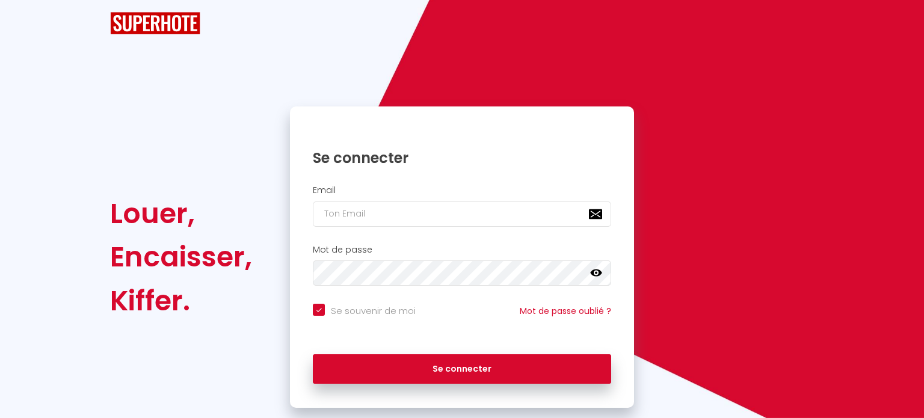
checkbox input "true"
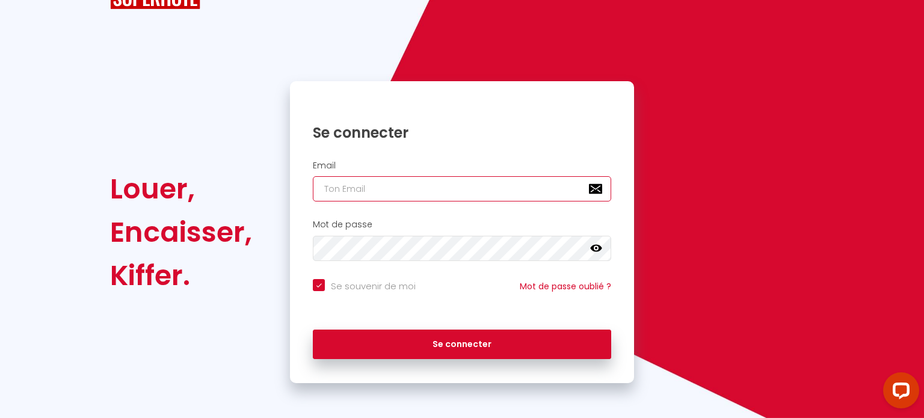
click at [380, 194] on input "email" at bounding box center [462, 188] width 298 height 25
type input "s"
checkbox input "true"
type input "so"
checkbox input "true"
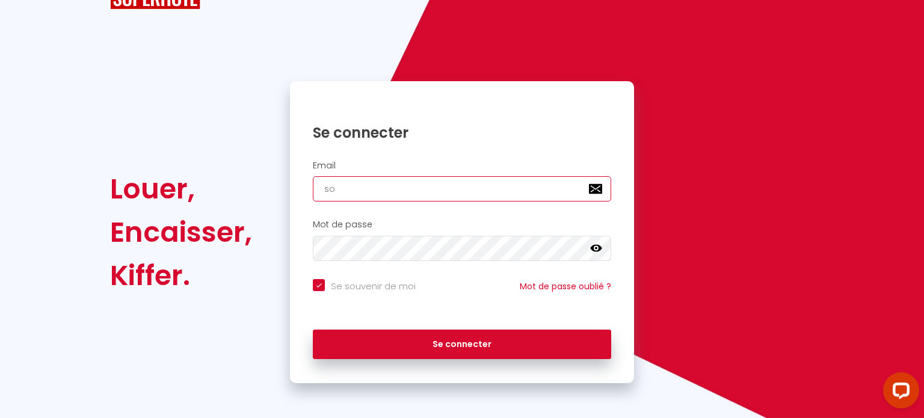
type input "sou"
checkbox input "true"
type input "sous"
checkbox input "true"
type input "sousl"
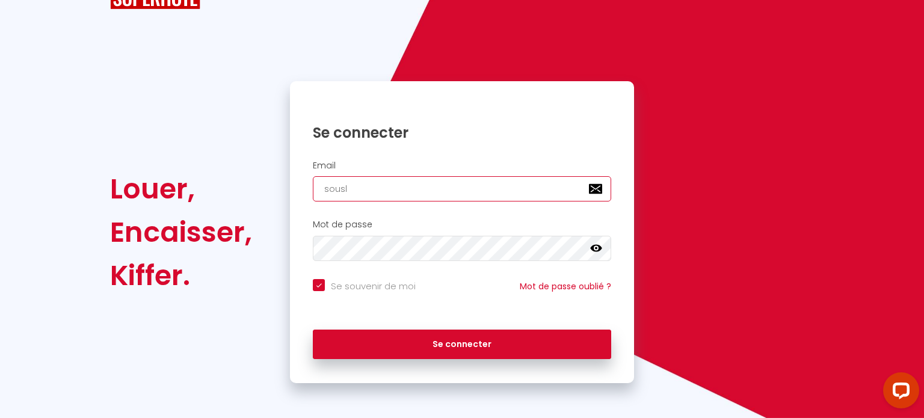
checkbox input "true"
type input "souslo"
checkbox input "true"
type input "sousloc"
checkbox input "true"
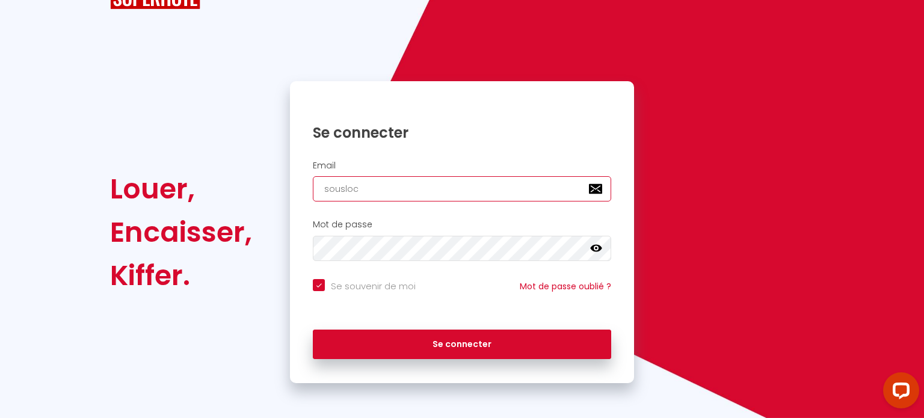
type input "sousloch"
checkbox input "true"
type input "souslocho"
checkbox input "true"
type input "souslochom"
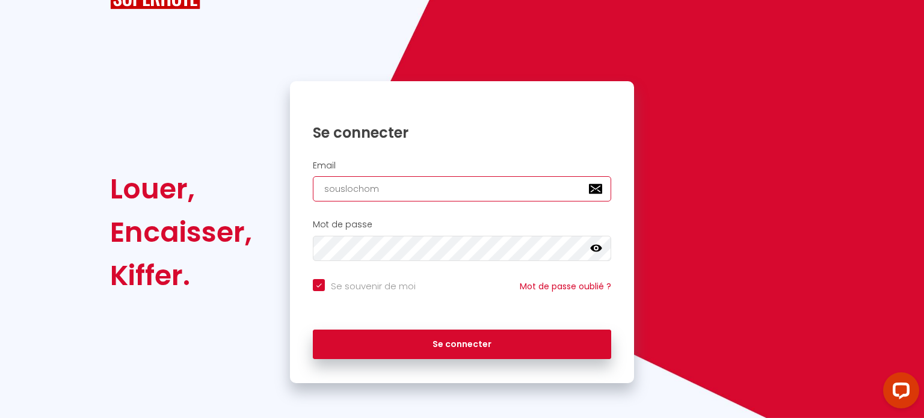
checkbox input "true"
type input "souslochome"
checkbox input "true"
type input "souslochomegm"
checkbox input "true"
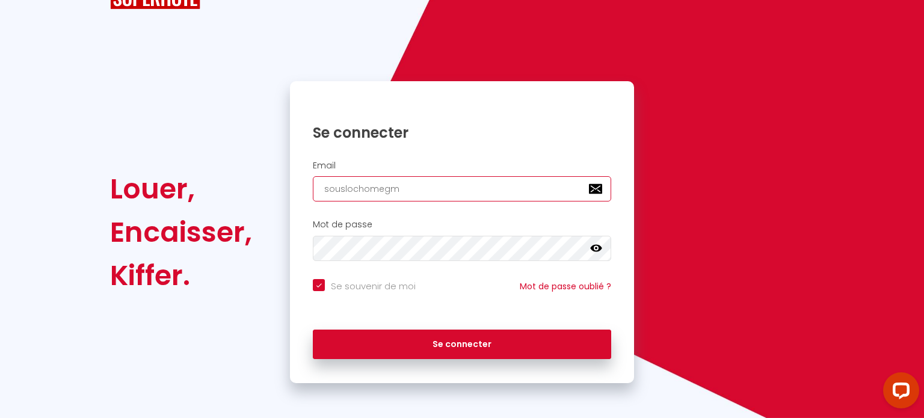
type input "souslochomegma"
checkbox input "true"
type input "souslochomegmai"
checkbox input "true"
type input "souslochomegmail"
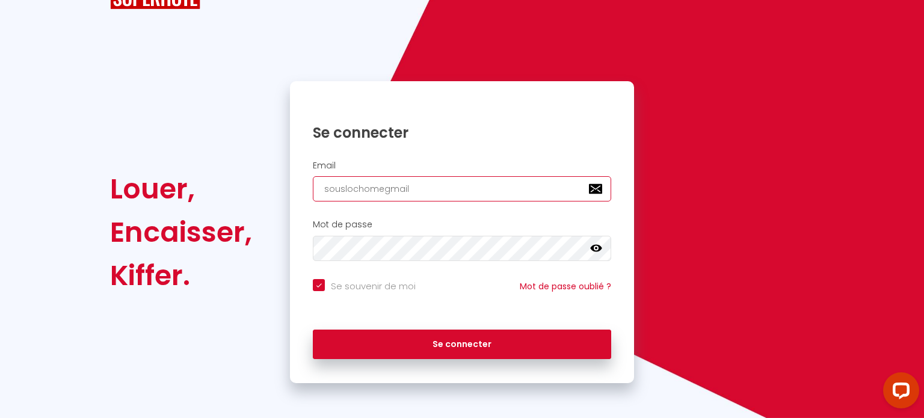
checkbox input "true"
type input "souslochomegmail."
checkbox input "true"
type input "souslochomegmail.c"
checkbox input "true"
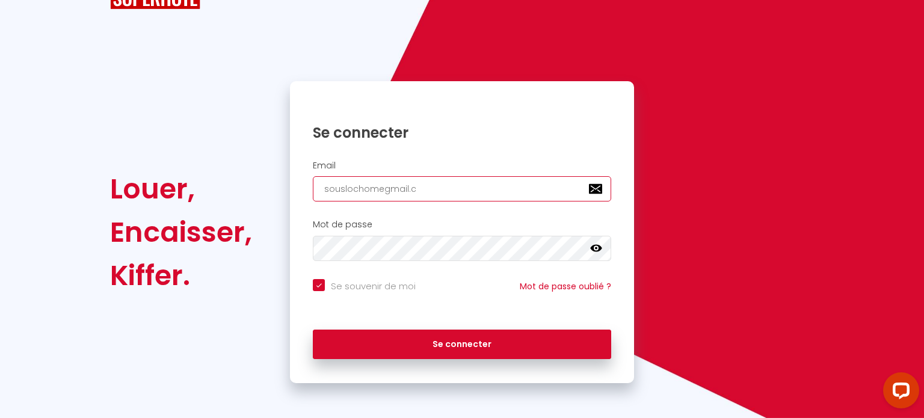
type input "[DOMAIN_NAME]"
checkbox input "true"
type input "[DOMAIN_NAME]"
checkbox input "true"
click at [379, 189] on input "[DOMAIN_NAME]" at bounding box center [462, 188] width 298 height 25
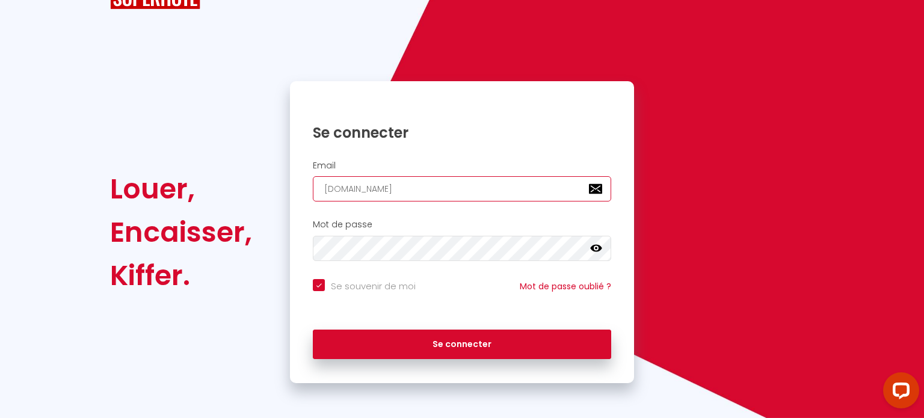
type input "[EMAIL_ADDRESS][DOMAIN_NAME]"
checkbox input "true"
type input "[EMAIL_ADDRESS][DOMAIN_NAME]"
click at [591, 246] on icon at bounding box center [596, 248] width 12 height 7
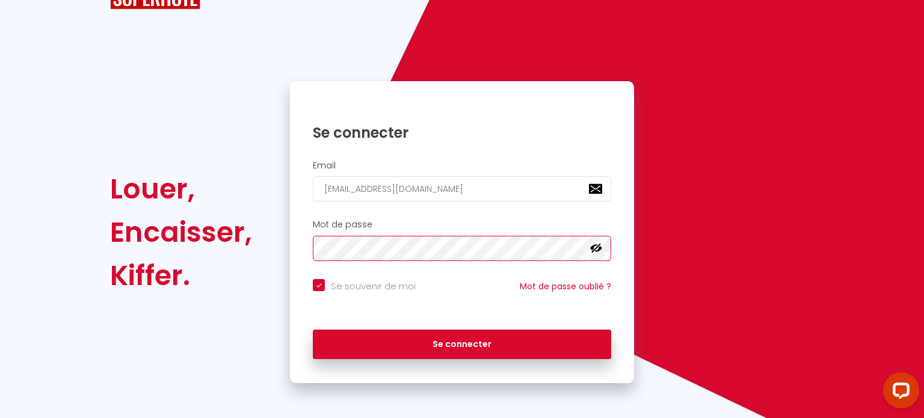
click at [313, 330] on button "Se connecter" at bounding box center [462, 345] width 298 height 30
checkbox input "true"
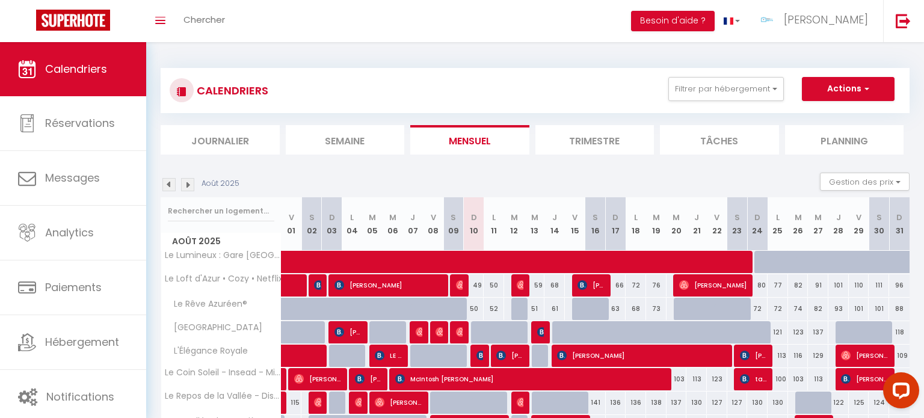
scroll to position [144, 0]
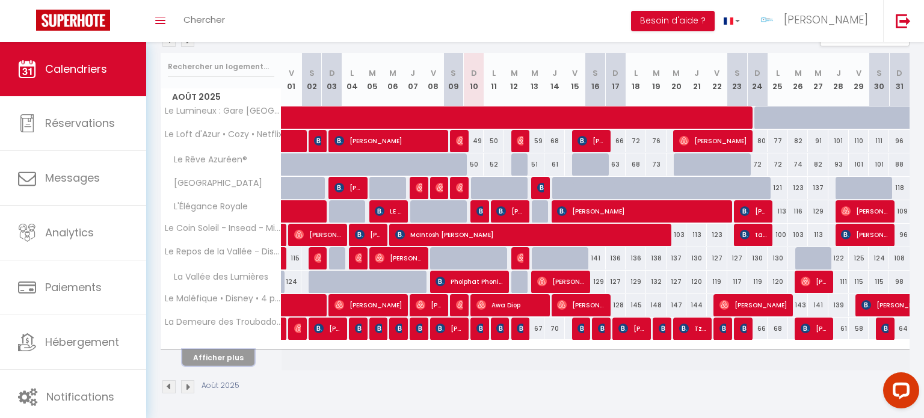
click at [214, 352] on button "Afficher plus" at bounding box center [218, 357] width 72 height 16
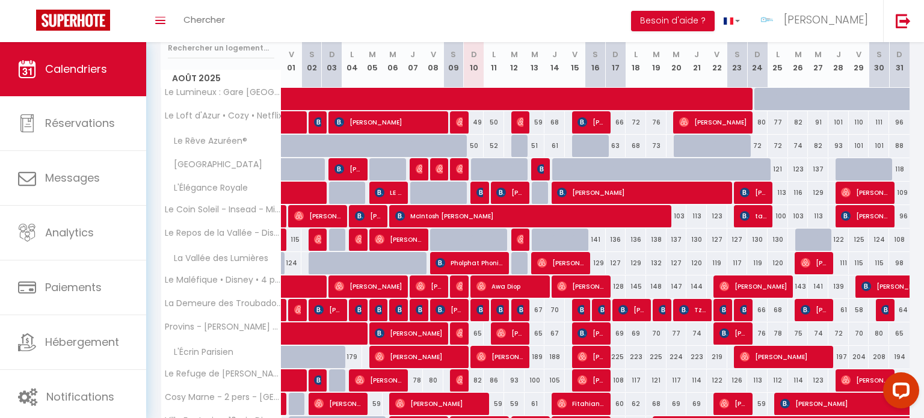
scroll to position [0, 0]
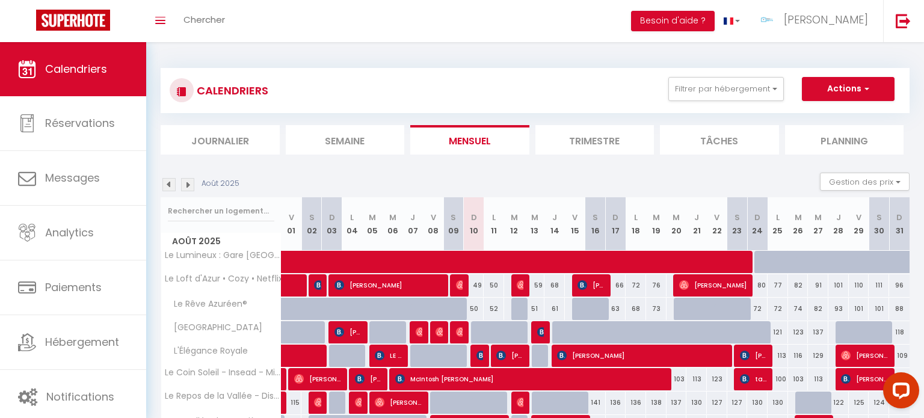
click at [168, 188] on img at bounding box center [168, 184] width 13 height 13
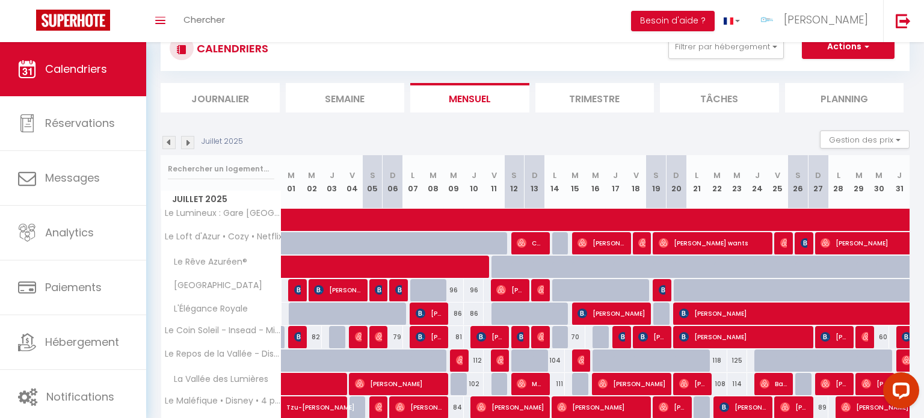
scroll to position [144, 0]
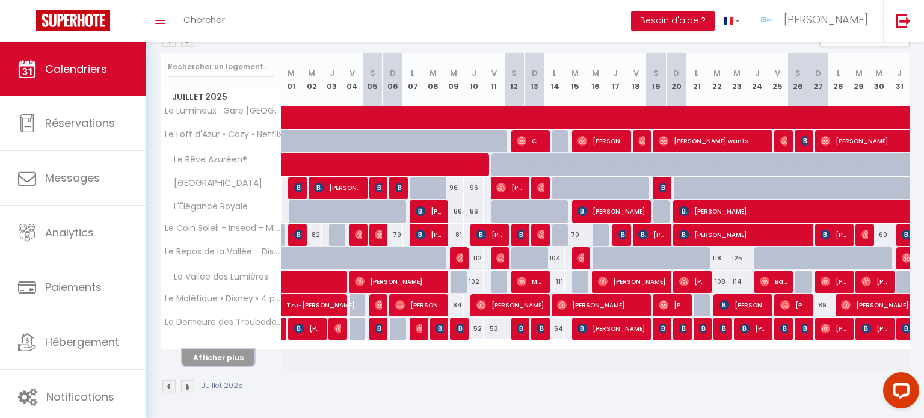
click at [191, 360] on button "Afficher plus" at bounding box center [218, 357] width 72 height 16
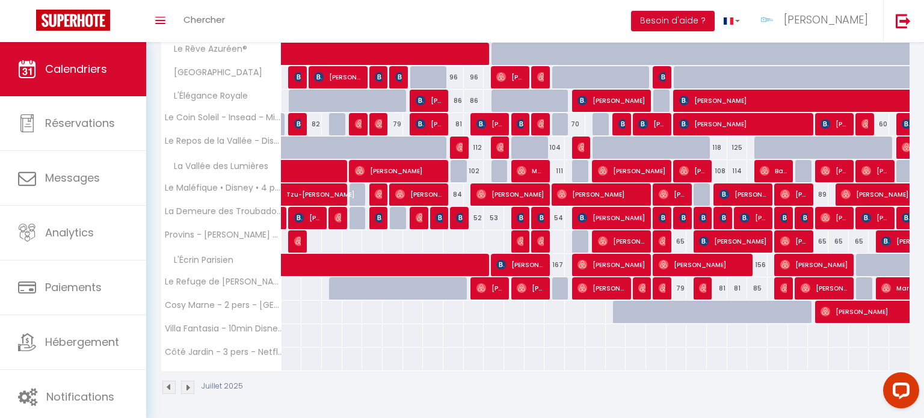
scroll to position [106, 0]
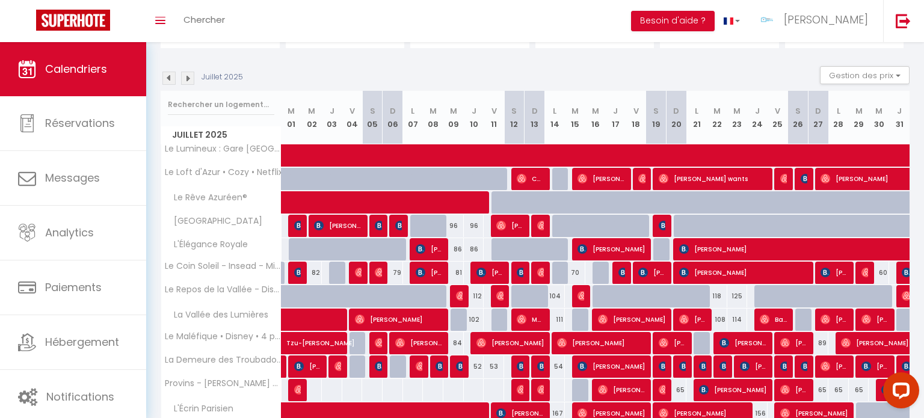
click at [192, 80] on img at bounding box center [187, 78] width 13 height 13
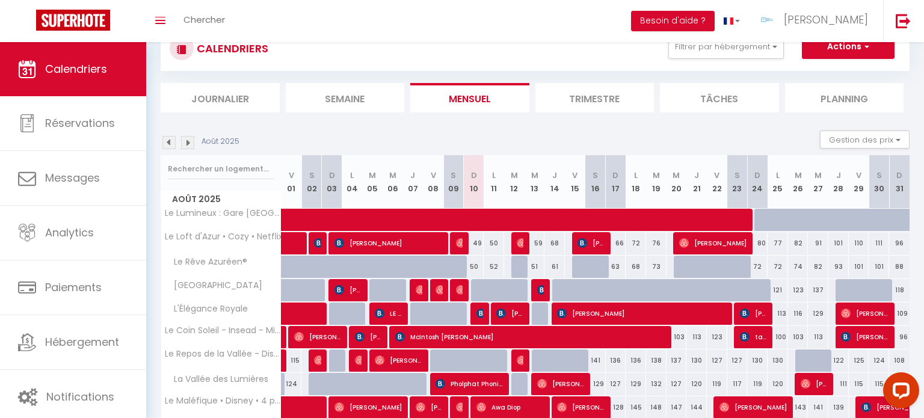
scroll to position [144, 0]
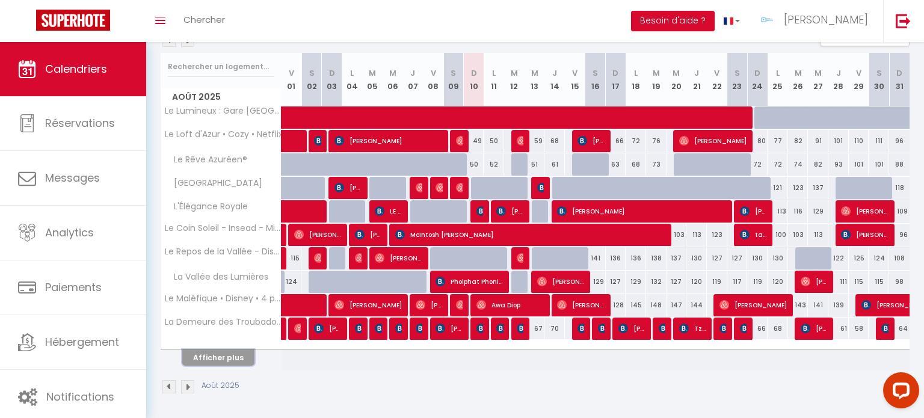
click at [227, 358] on button "Afficher plus" at bounding box center [218, 357] width 72 height 16
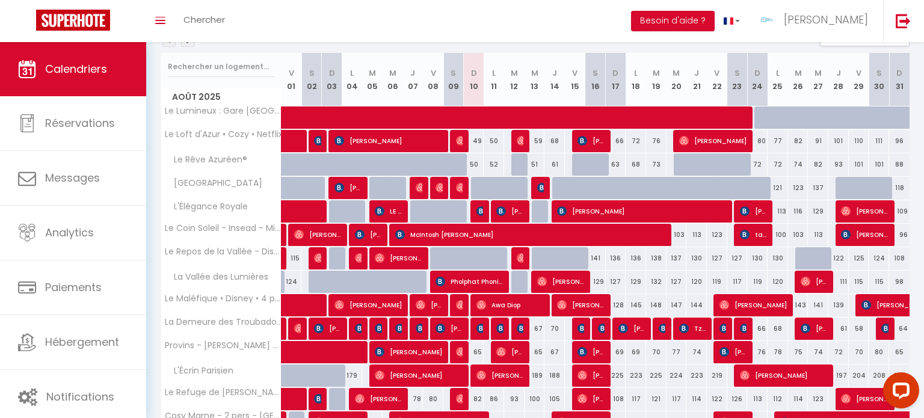
scroll to position [255, 0]
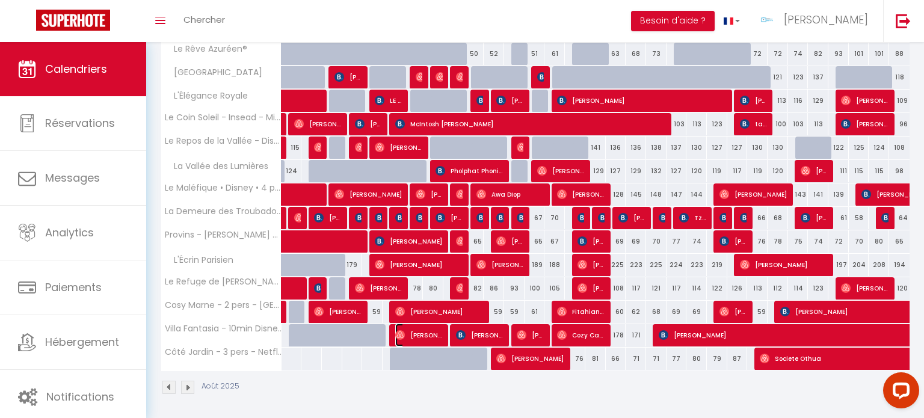
click at [425, 330] on span "[PERSON_NAME]" at bounding box center [419, 335] width 48 height 23
select select "OK"
select select "KO"
select select "0"
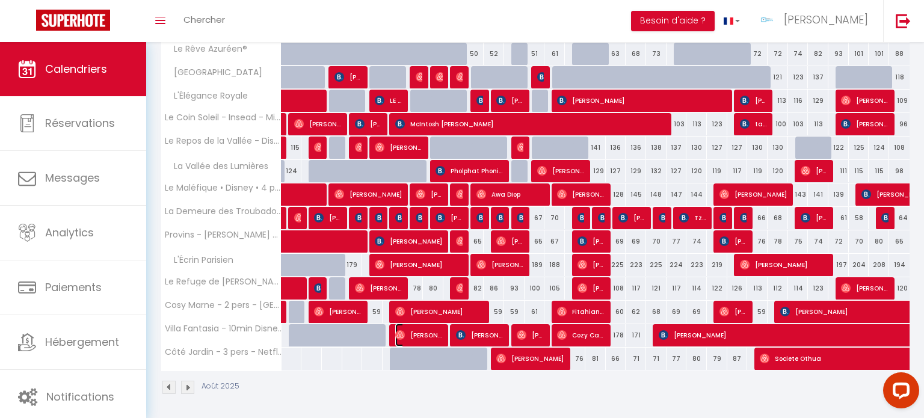
select select "1"
select select
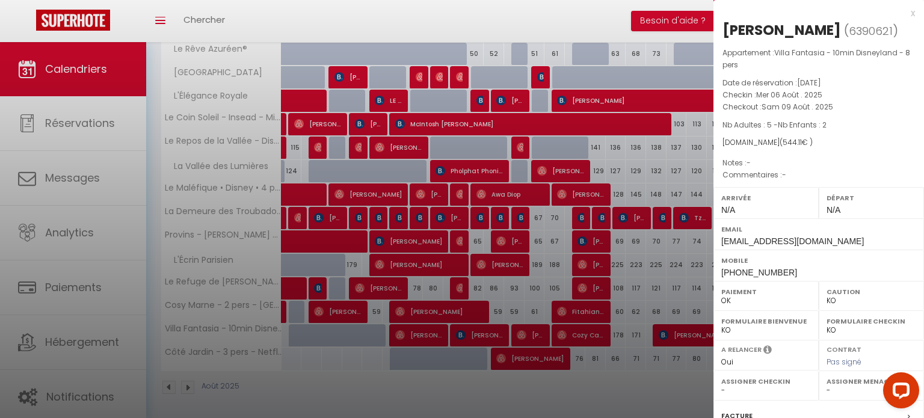
click at [615, 377] on div at bounding box center [462, 209] width 924 height 418
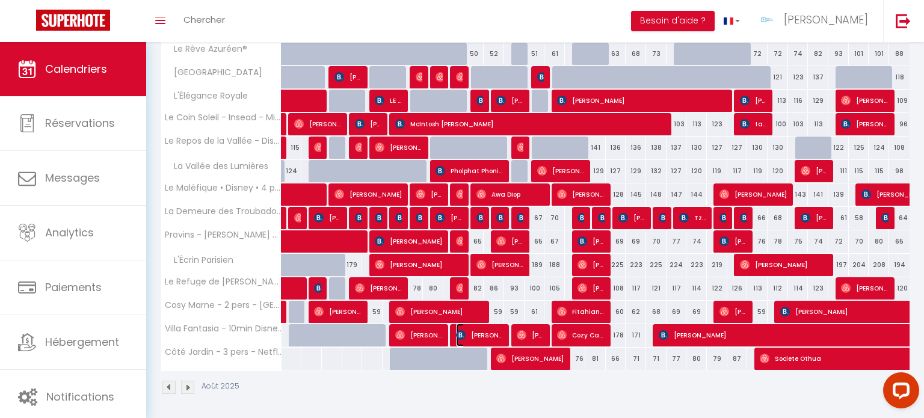
click at [495, 331] on span "[PERSON_NAME]" at bounding box center [480, 335] width 48 height 23
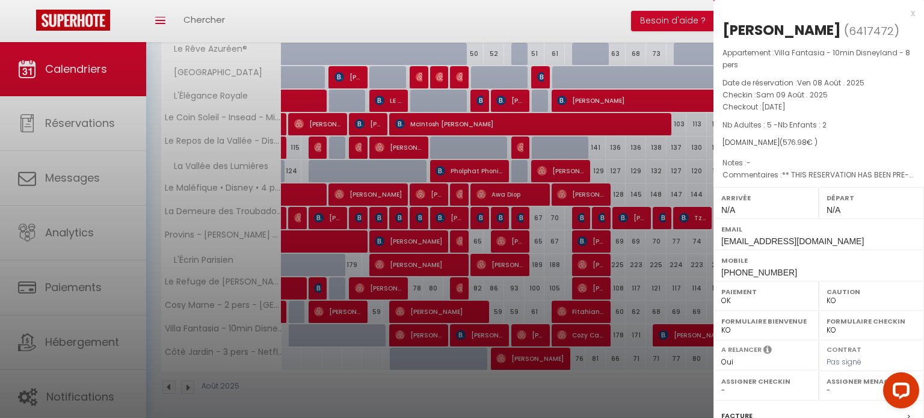
click at [577, 400] on div at bounding box center [462, 209] width 924 height 418
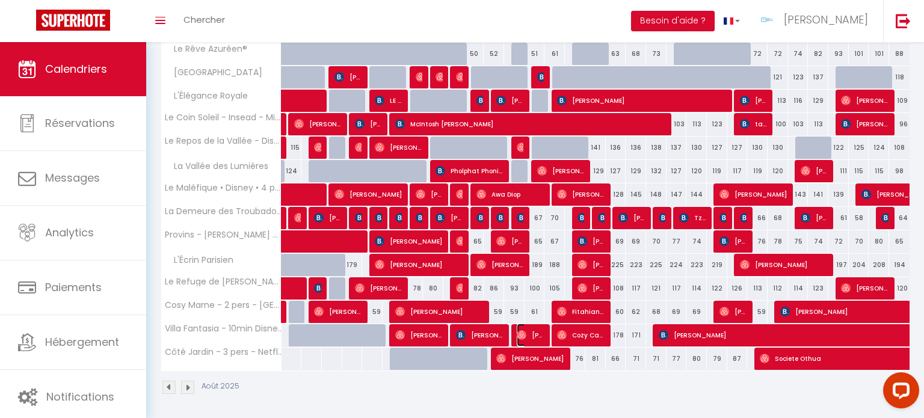
click at [538, 332] on span "[PERSON_NAME]" at bounding box center [530, 335] width 27 height 23
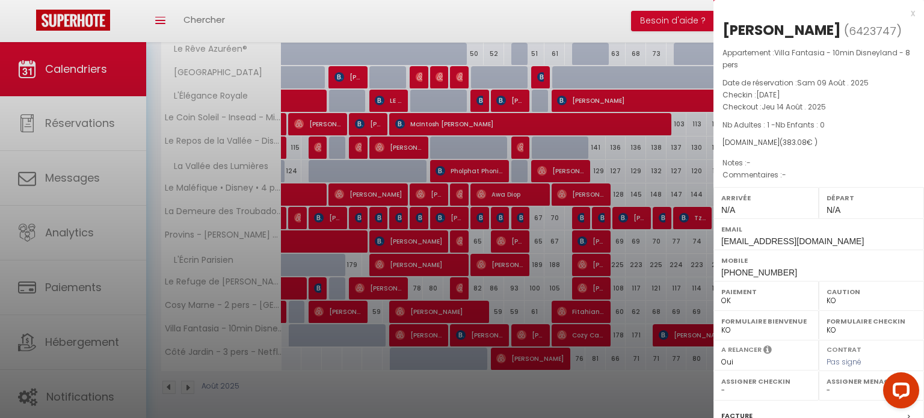
click at [700, 374] on div at bounding box center [462, 209] width 924 height 418
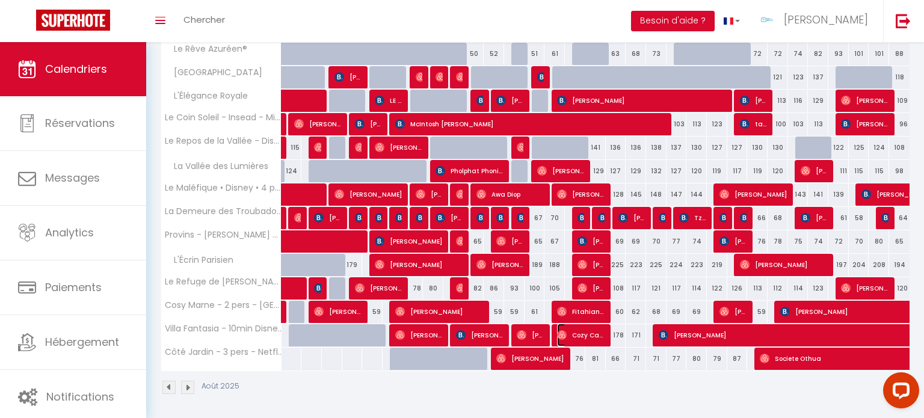
click at [600, 334] on span "Cozy Caravan" at bounding box center [581, 335] width 48 height 23
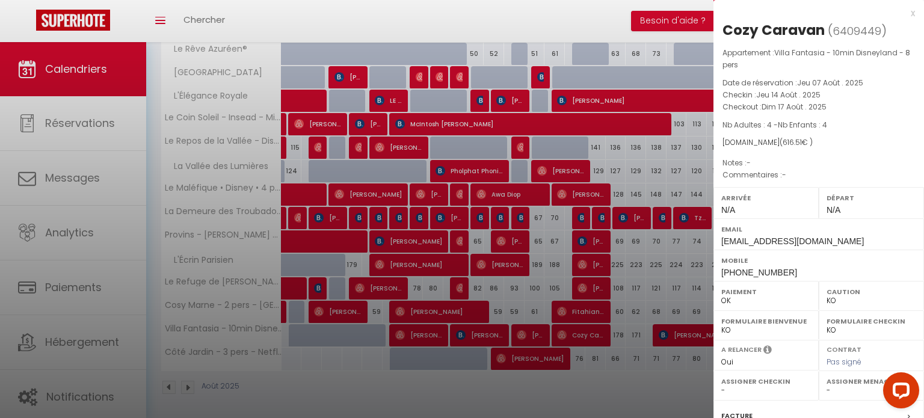
click at [606, 390] on div at bounding box center [462, 209] width 924 height 418
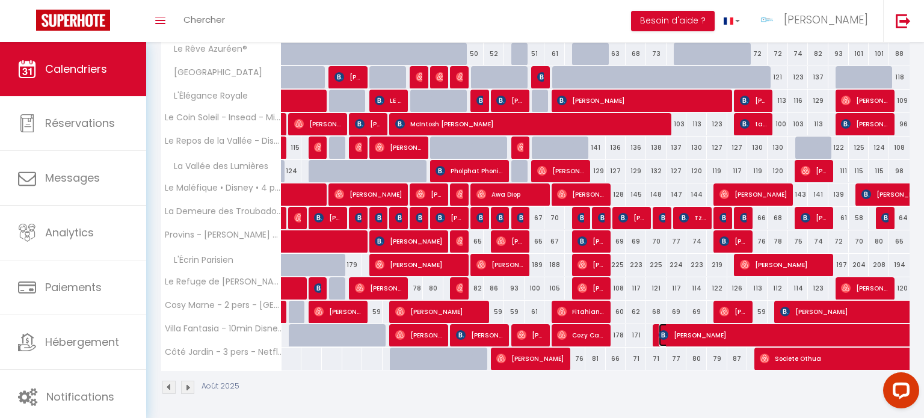
click at [700, 328] on span "[PERSON_NAME]" at bounding box center [839, 335] width 360 height 23
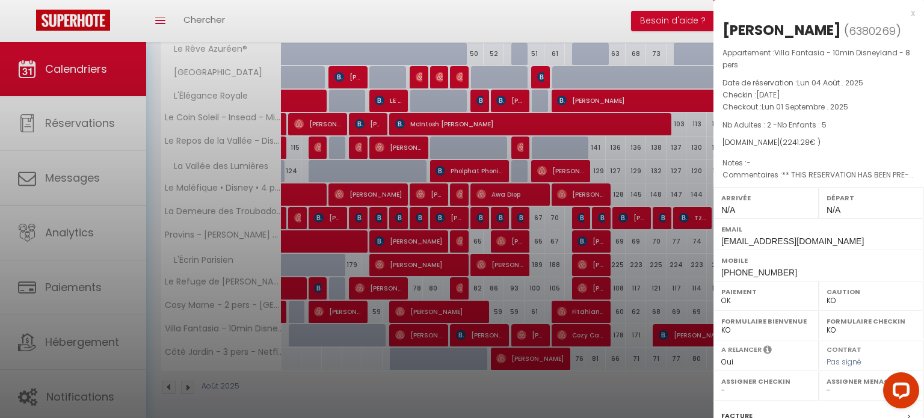
click at [485, 392] on div at bounding box center [462, 209] width 924 height 418
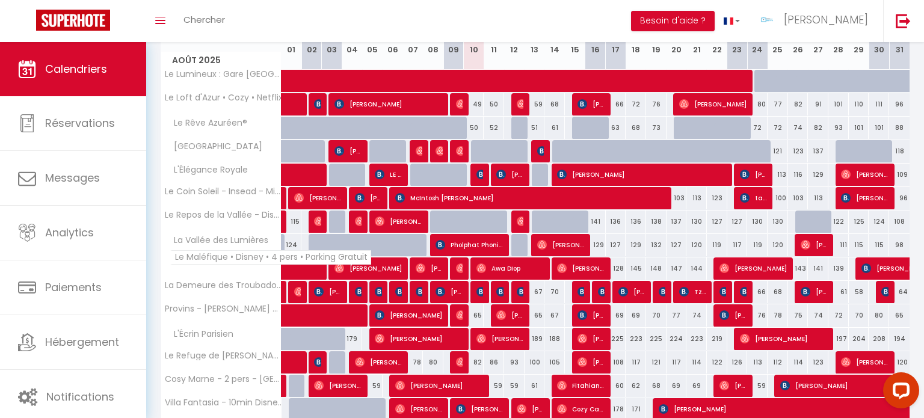
scroll to position [217, 0]
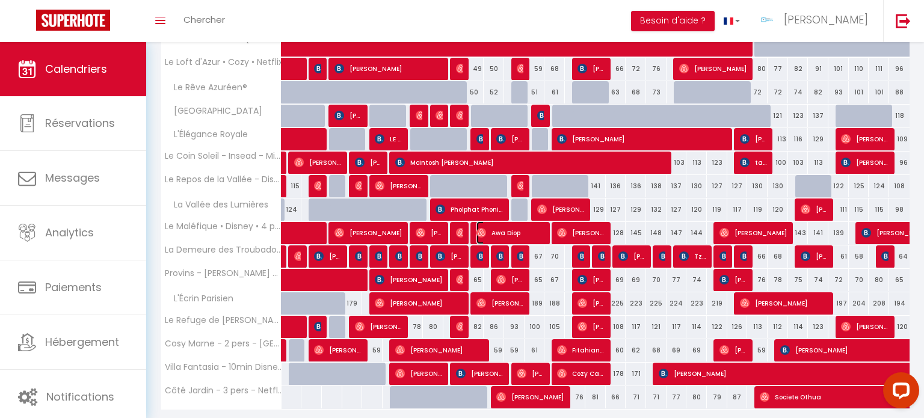
click at [485, 229] on img at bounding box center [481, 233] width 10 height 10
select select "OK"
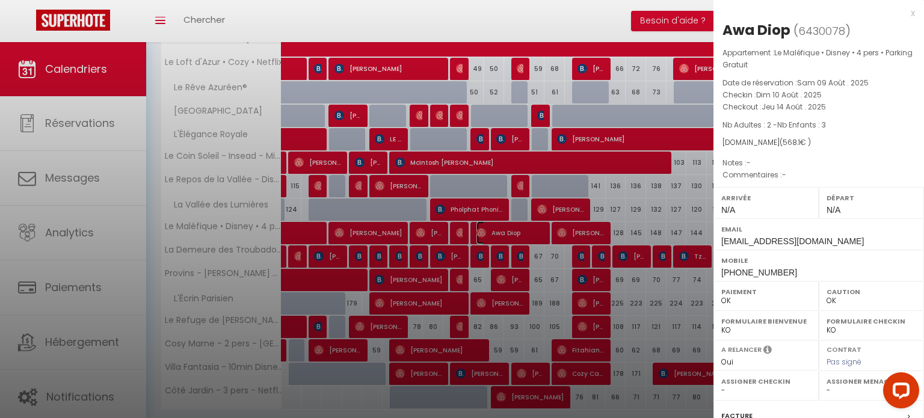
scroll to position [152, 0]
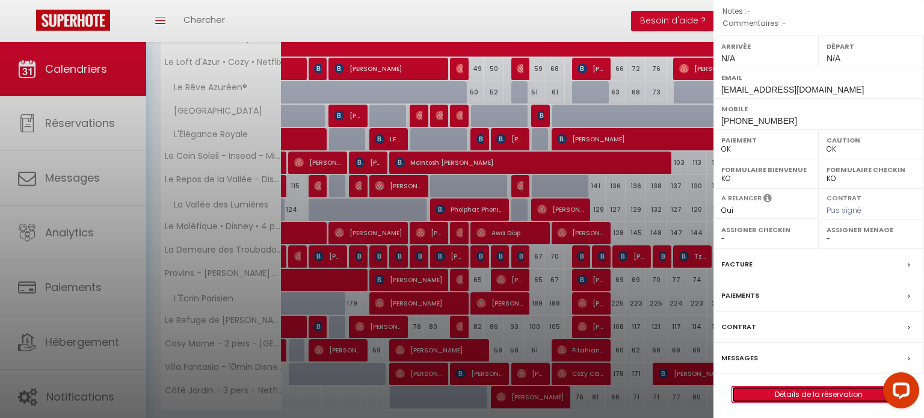
click at [804, 391] on link "Détails de la réservation" at bounding box center [818, 395] width 173 height 16
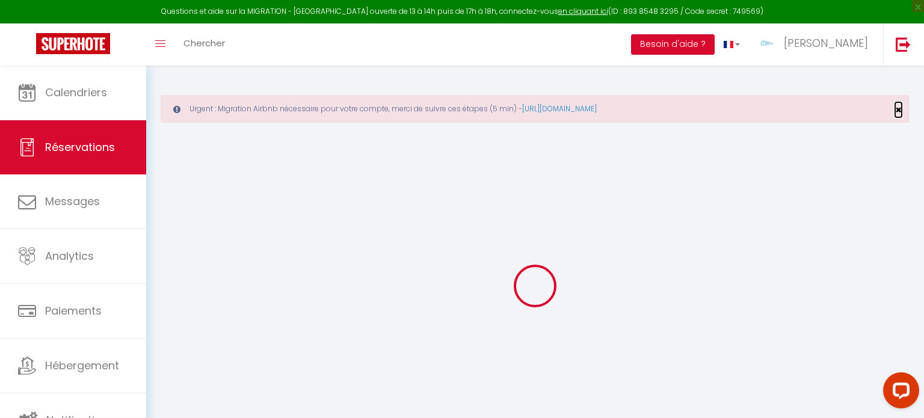
click at [897, 109] on span "×" at bounding box center [898, 109] width 7 height 15
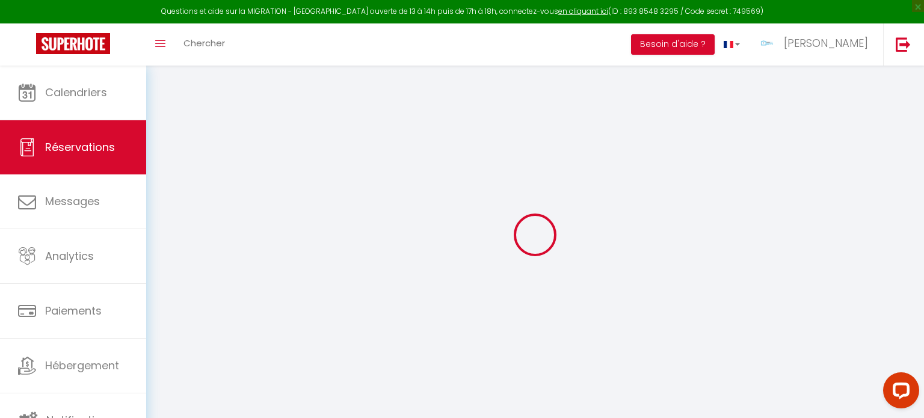
type input "Awa"
type input "Diop"
type input "[EMAIL_ADDRESS][DOMAIN_NAME]"
type input "[PHONE_NUMBER]"
select select
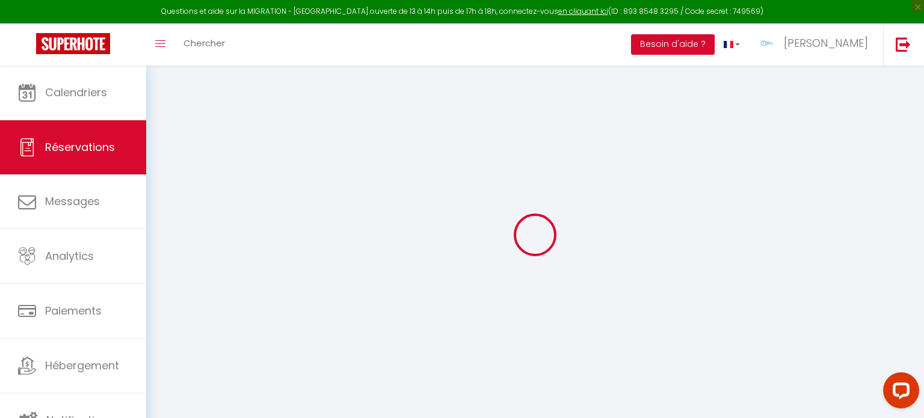
type input "96.84"
select select "68298"
select select "1"
select select
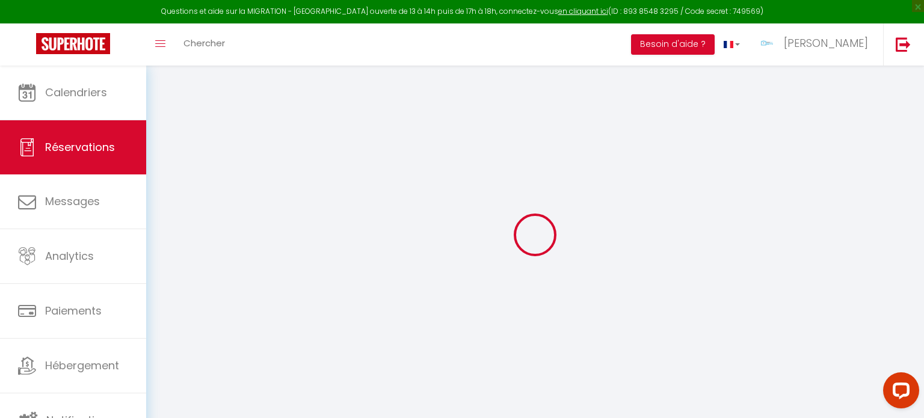
type input "2"
type input "3"
select select "12"
select select "15"
type input "463"
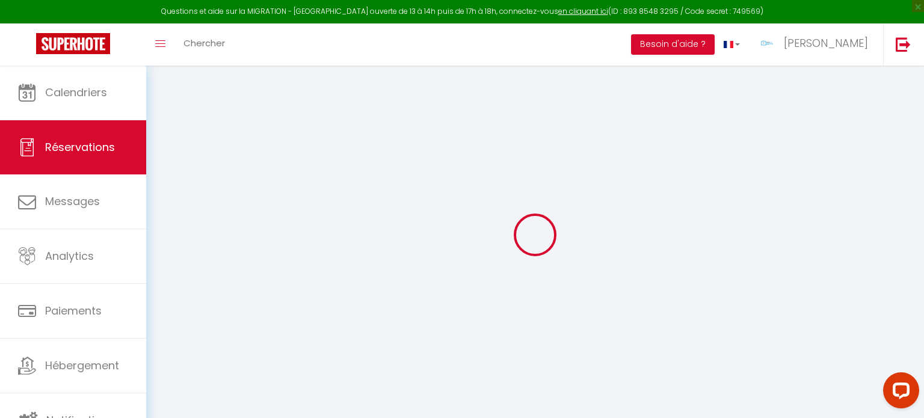
checkbox input "false"
type input "0"
select select "1"
type input "0"
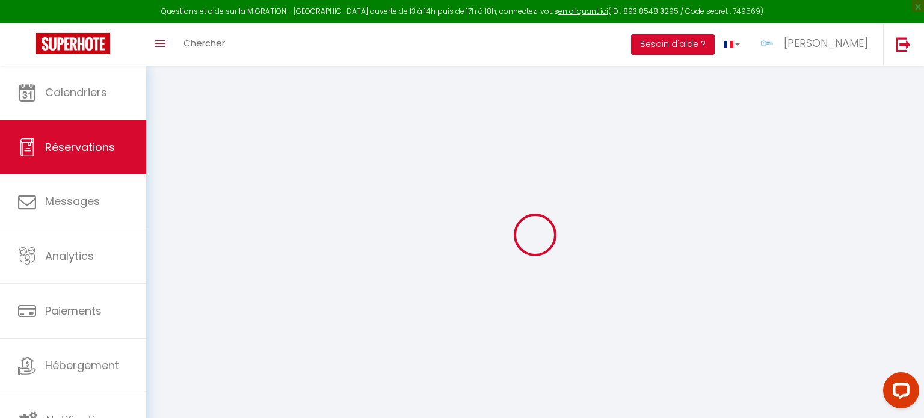
type input "0"
select select
checkbox input "false"
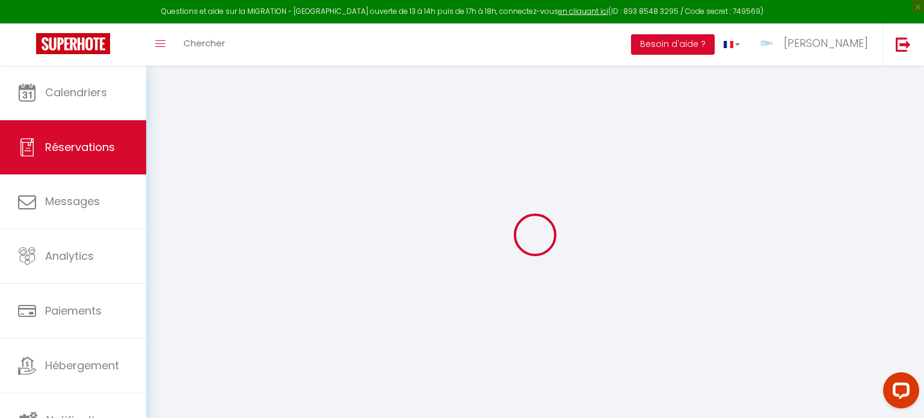
select select
checkbox input "false"
select select
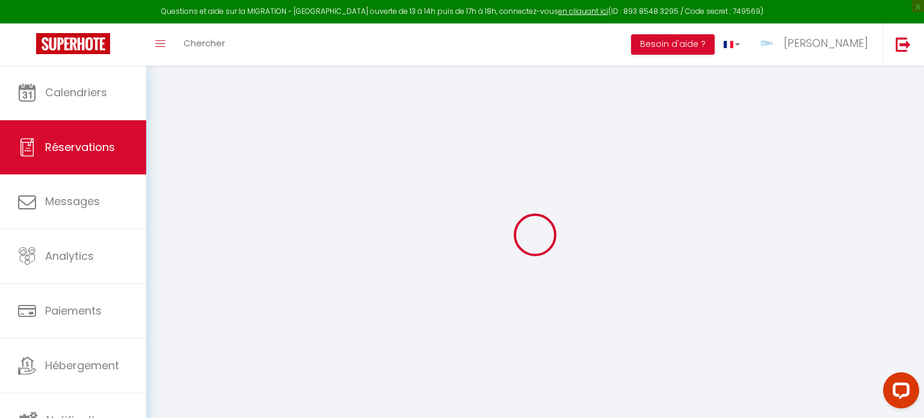
select select
checkbox input "false"
select select
type input "75"
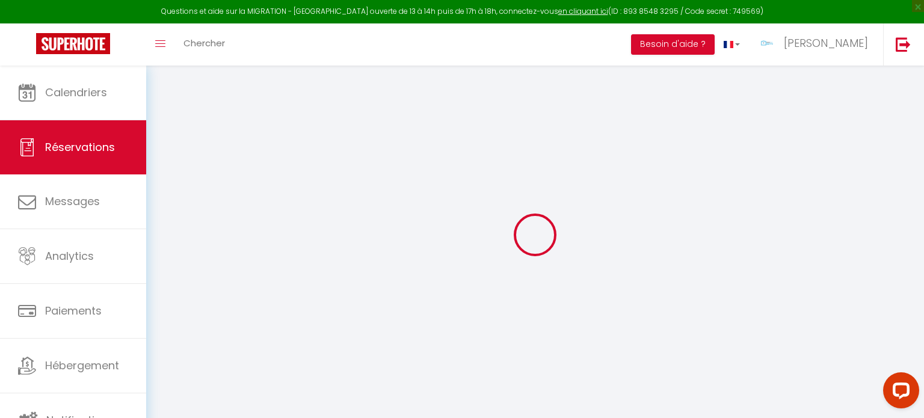
type input "30.1"
select select
checkbox input "false"
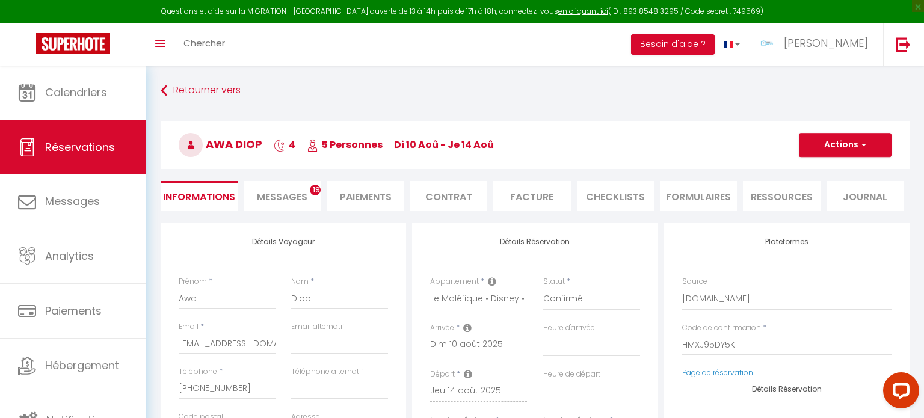
select select
checkbox input "false"
select select
click at [914, 7] on span "×" at bounding box center [918, 6] width 12 height 12
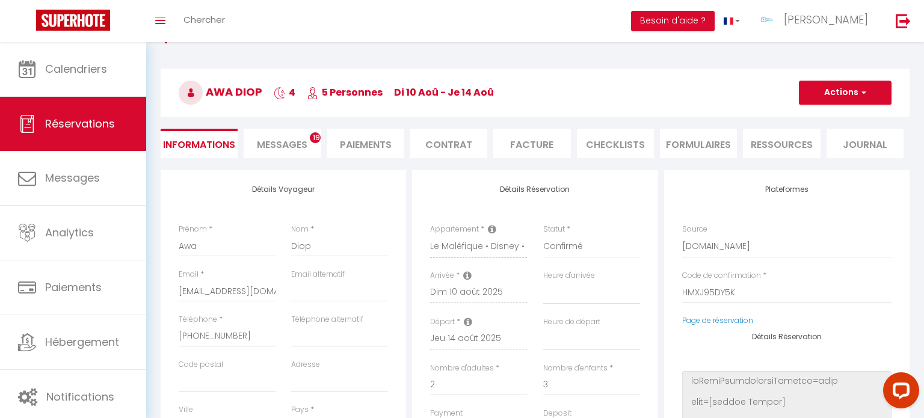
scroll to position [31, 0]
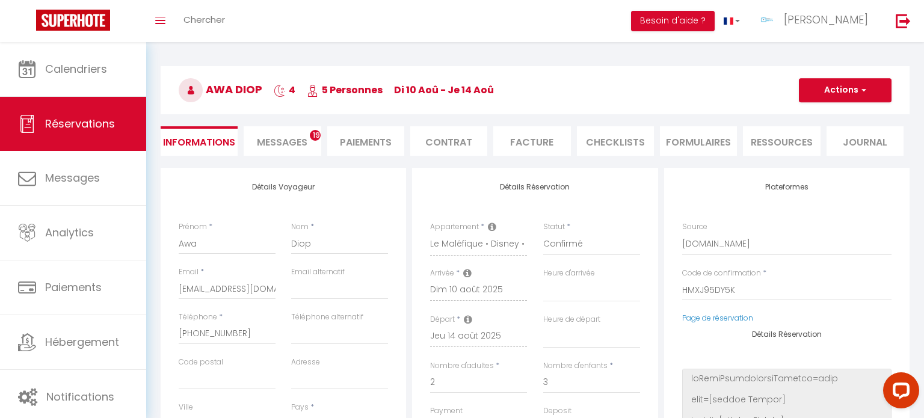
click at [309, 126] on li "Messages 19" at bounding box center [282, 140] width 77 height 29
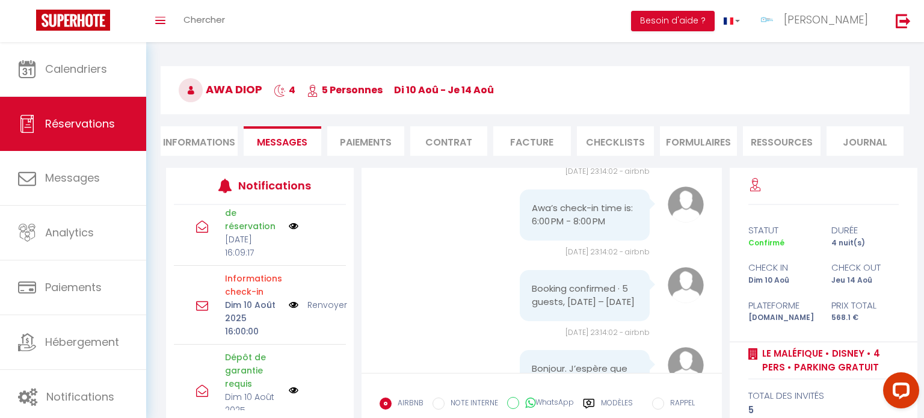
scroll to position [281, 0]
click at [241, 321] on p "Dim 10 Août 2025 16:00:00" at bounding box center [253, 318] width 56 height 40
click at [347, 318] on div "Confirmation de l'annulation de votre caution [DATE] 12:00:00 Annuler Informati…" at bounding box center [260, 307] width 188 height 205
click at [331, 311] on link "Renvoyer" at bounding box center [327, 304] width 40 height 13
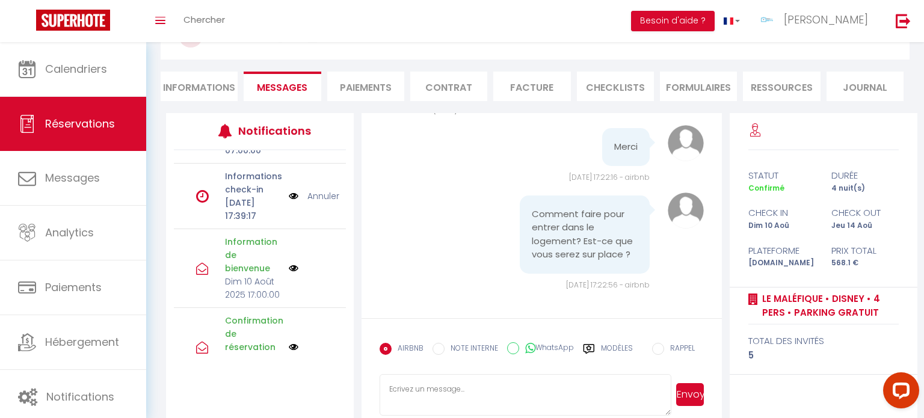
scroll to position [168, 0]
click at [289, 205] on img at bounding box center [294, 198] width 10 height 13
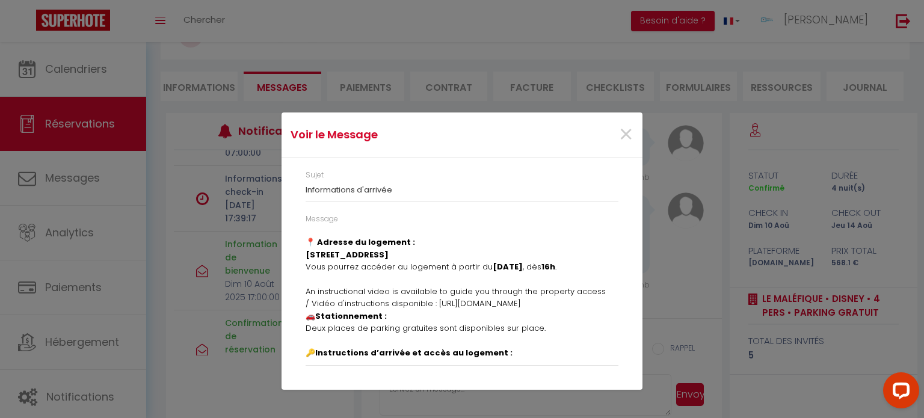
scroll to position [42, 0]
click at [624, 129] on span "×" at bounding box center [625, 135] width 15 height 36
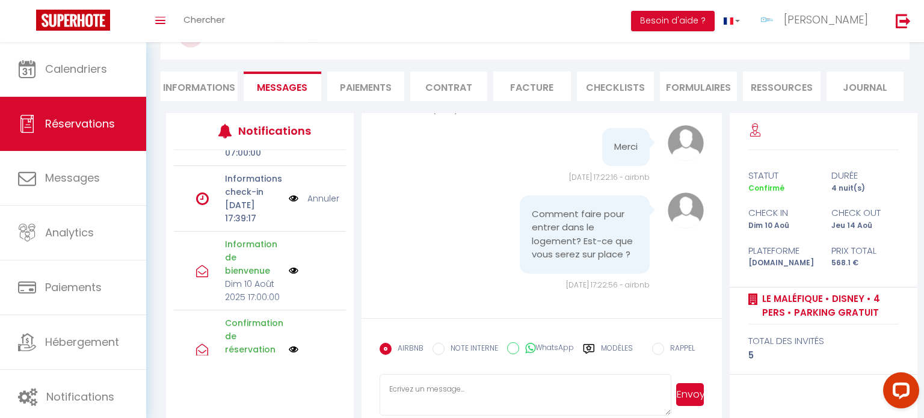
click at [618, 348] on label "Modèles" at bounding box center [617, 353] width 32 height 21
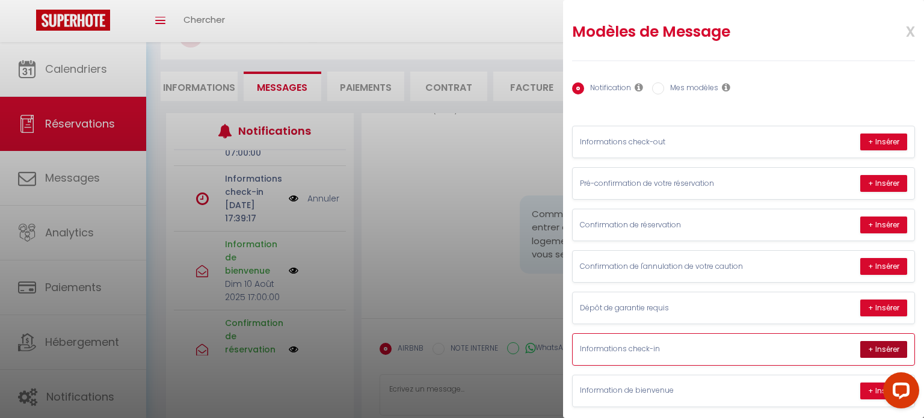
click at [875, 347] on button "+ Insérer" at bounding box center [883, 349] width 47 height 17
type textarea "Loremip Dol, Sita consec adipi el sedd eiusmodtem inci utlabor e Dolore magn al…"
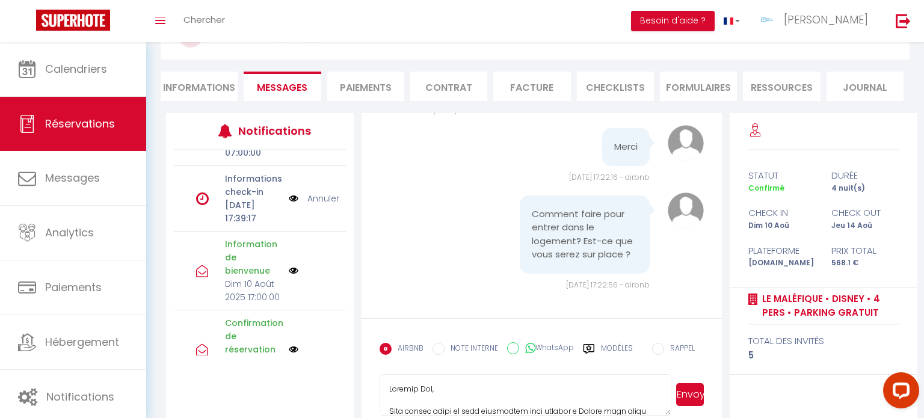
click at [684, 393] on button "Envoyer" at bounding box center [690, 394] width 28 height 23
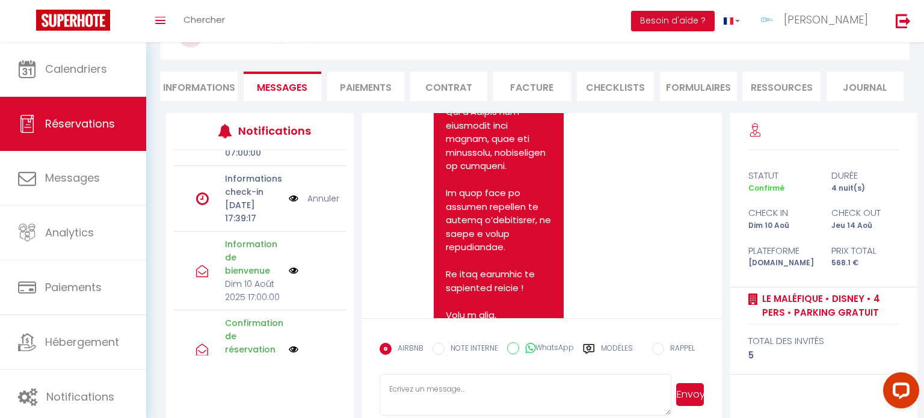
scroll to position [6161, 0]
